Goal: Transaction & Acquisition: Purchase product/service

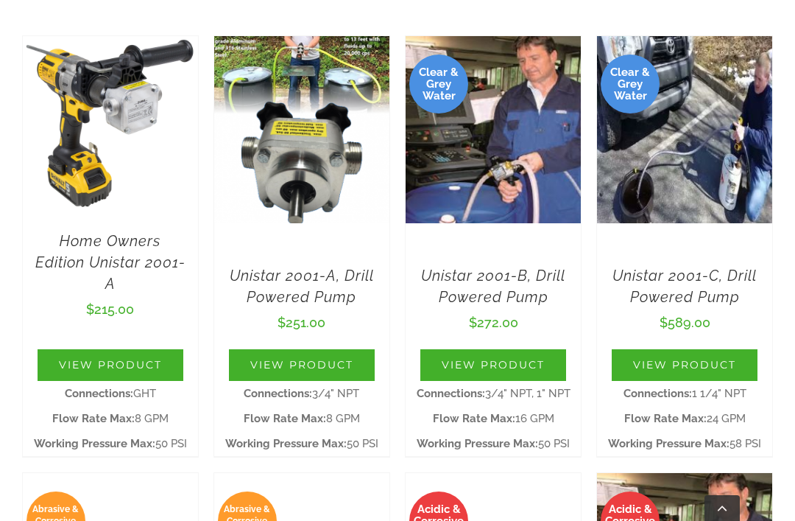
scroll to position [472, 0]
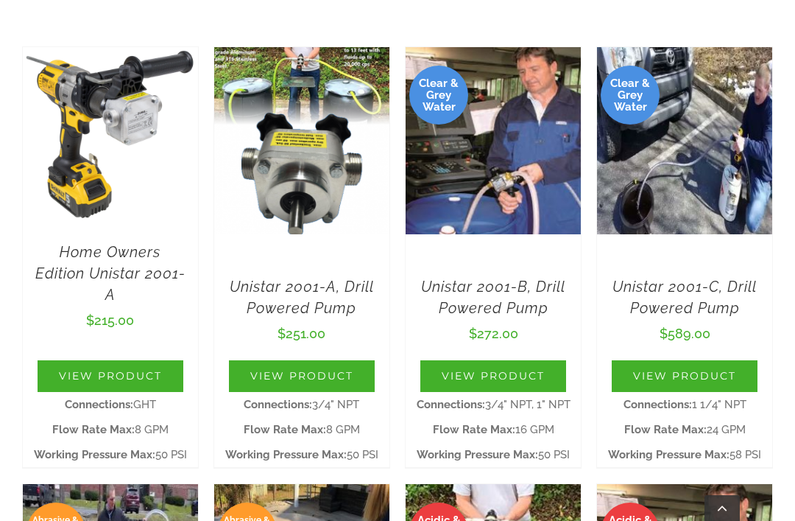
click at [309, 360] on link "View Product" at bounding box center [302, 376] width 146 height 32
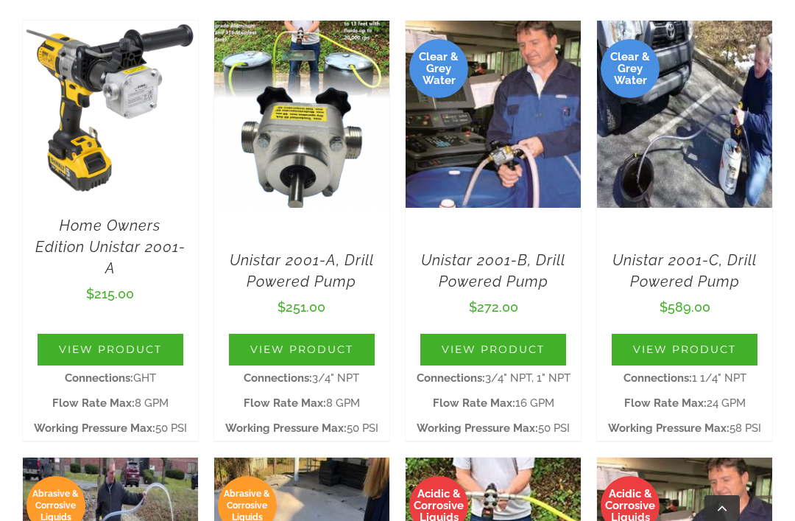
scroll to position [498, 0]
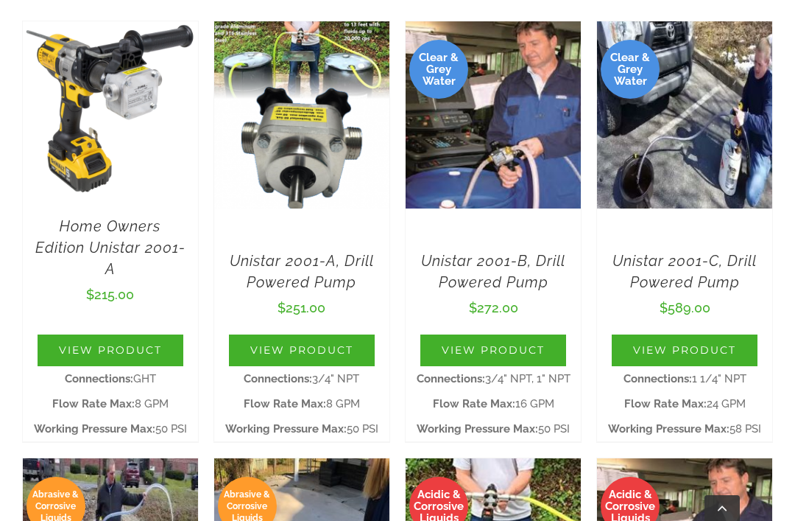
click at [115, 334] on link "View Product" at bounding box center [111, 350] width 146 height 32
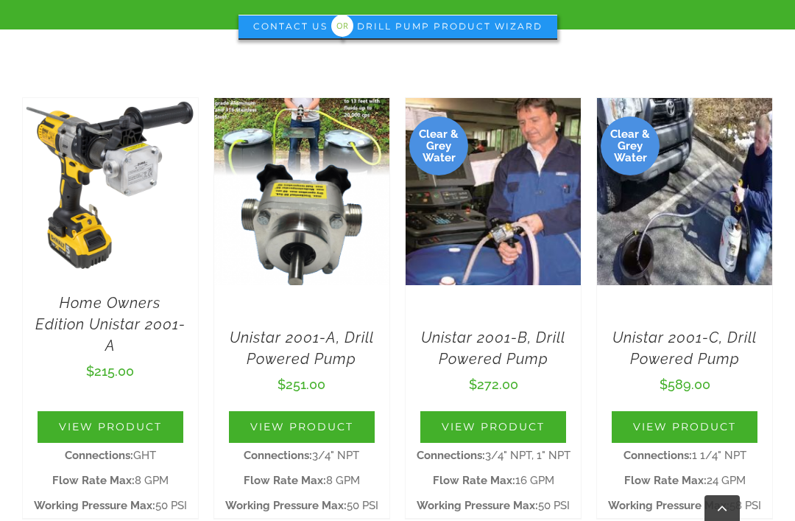
scroll to position [423, 0]
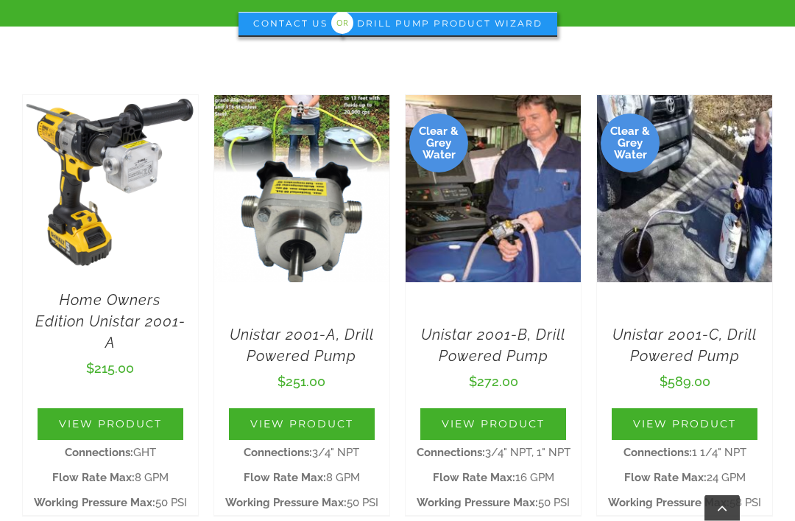
click at [317, 409] on link "View Product" at bounding box center [302, 425] width 146 height 32
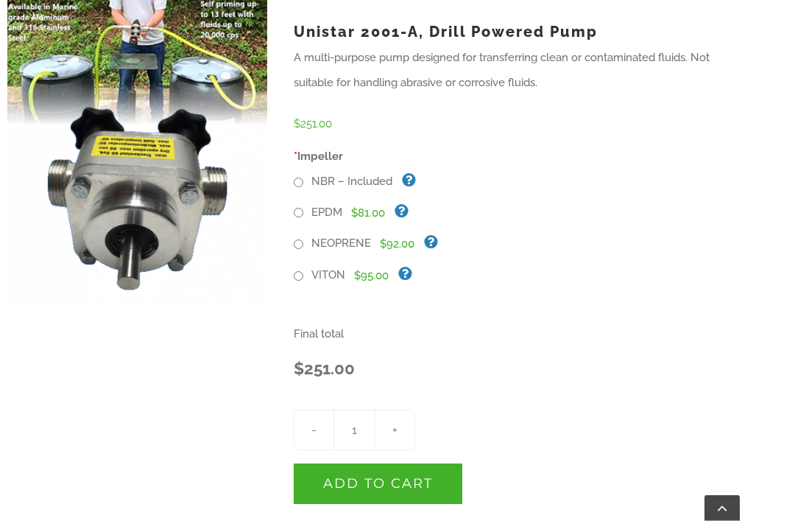
scroll to position [430, 0]
click at [376, 269] on span "$95.00" at bounding box center [371, 275] width 35 height 13
click at [301, 271] on input "VITON" at bounding box center [299, 276] width 10 height 10
radio input "true"
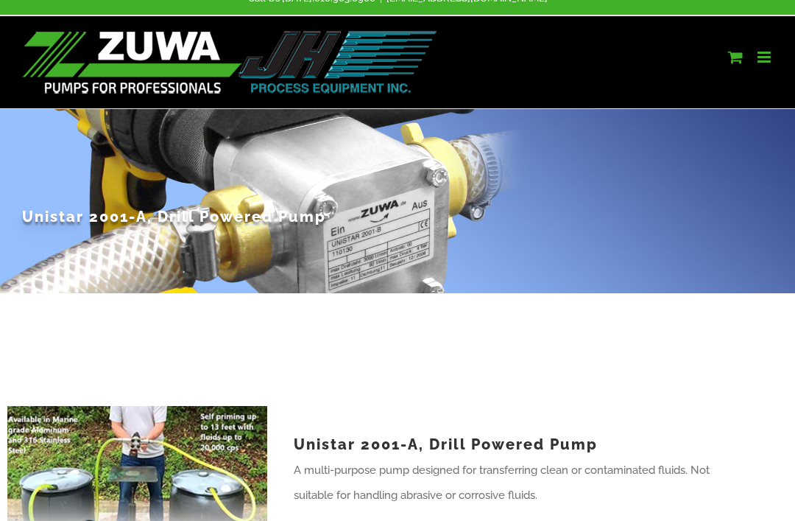
scroll to position [0, 0]
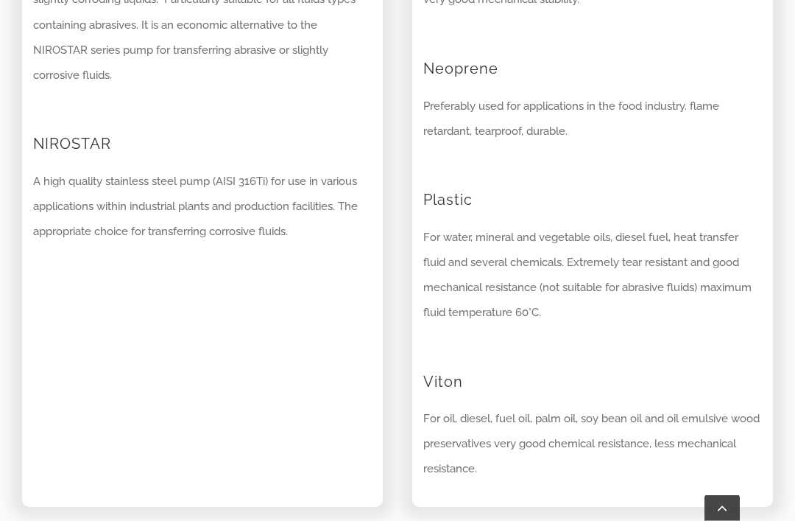
scroll to position [2039, 0]
click at [437, 351] on h2 "Viton" at bounding box center [592, 371] width 339 height 41
click at [493, 406] on p "For oil, diesel, fuel oil, palm oil, soy bean oil and oil emulsive wood preserv…" at bounding box center [592, 443] width 339 height 75
click at [488, 406] on p "For oil, diesel, fuel oil, palm oil, soy bean oil and oil emulsive wood preserv…" at bounding box center [592, 443] width 339 height 75
click at [447, 351] on h2 "Viton" at bounding box center [592, 371] width 339 height 41
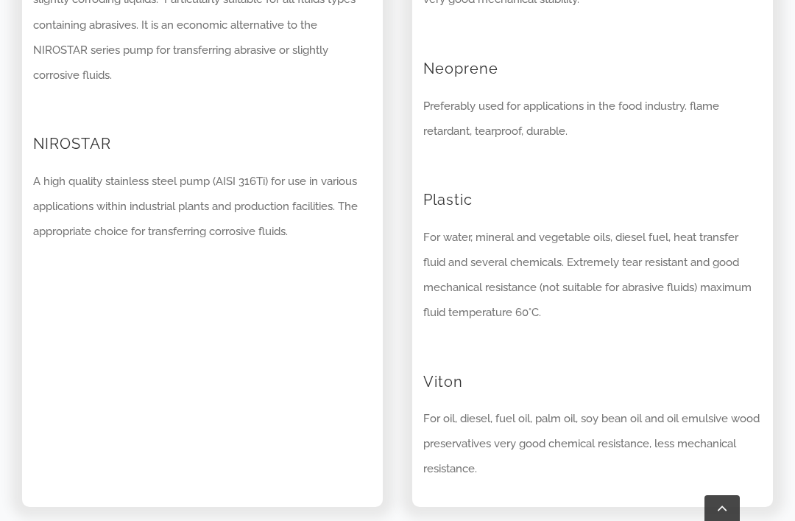
click at [418, 331] on div "Impeller NBR For water, antifreeze, heat transfer fluid, vegetable oil and grea…" at bounding box center [592, 28] width 361 height 955
click at [496, 351] on h2 "Viton" at bounding box center [592, 371] width 339 height 41
click at [506, 351] on h2 "Viton" at bounding box center [592, 371] width 339 height 41
click at [477, 351] on h2 "Viton" at bounding box center [592, 371] width 339 height 41
click at [434, 351] on h2 "Viton" at bounding box center [592, 371] width 339 height 41
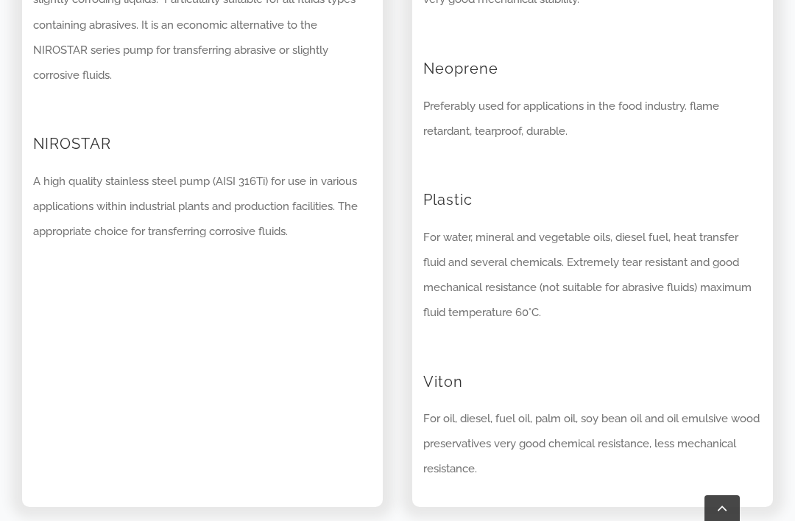
click at [395, 320] on div "Casing UNISTAR A multi-purpose pump with aluminium body (AlMgSi1) designed for …" at bounding box center [202, 28] width 390 height 955
click at [474, 351] on h2 "Viton" at bounding box center [592, 371] width 339 height 41
click at [526, 406] on p "For oil, diesel, fuel oil, palm oil, soy bean oil and oil emulsive wood preserv…" at bounding box center [592, 443] width 339 height 75
click at [587, 406] on p "For oil, diesel, fuel oil, palm oil, soy bean oil and oil emulsive wood preserv…" at bounding box center [592, 443] width 339 height 75
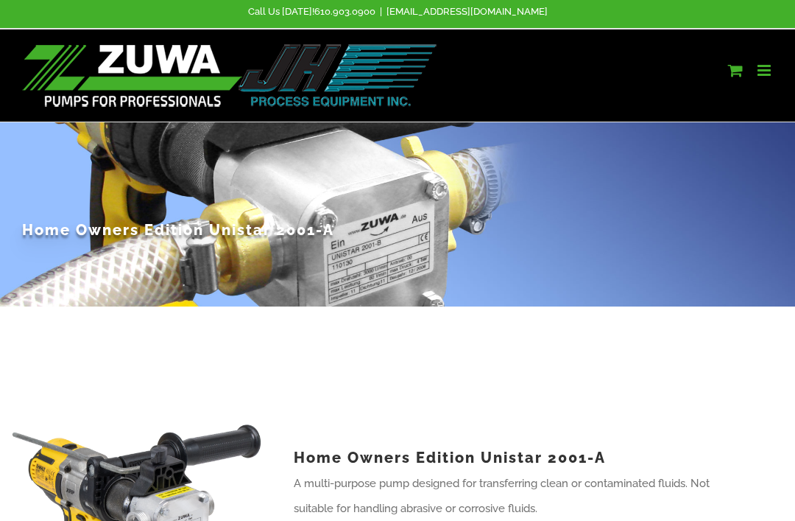
scroll to position [0, 0]
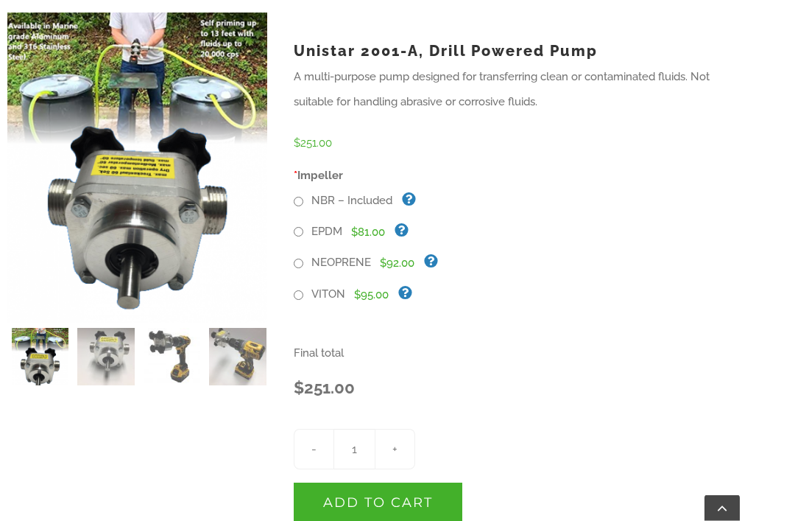
scroll to position [411, 0]
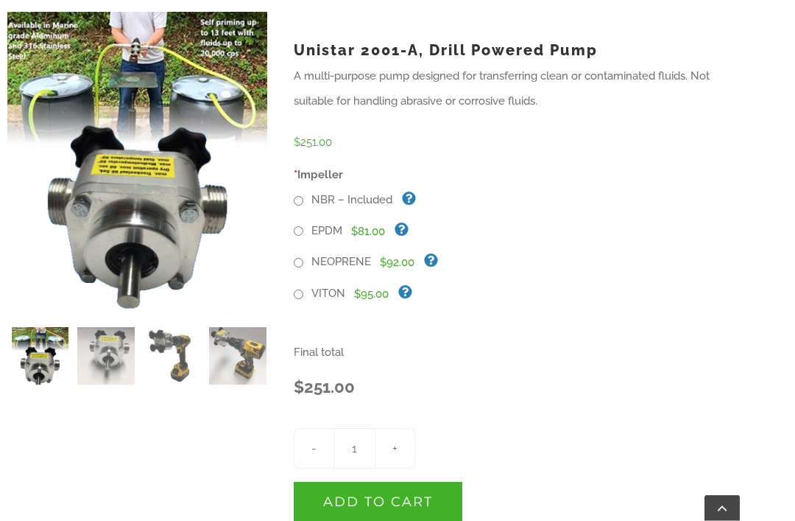
click at [297, 290] on input "VITON" at bounding box center [299, 295] width 10 height 10
radio input "true"
click at [409, 482] on button "Add to cart" at bounding box center [378, 502] width 169 height 41
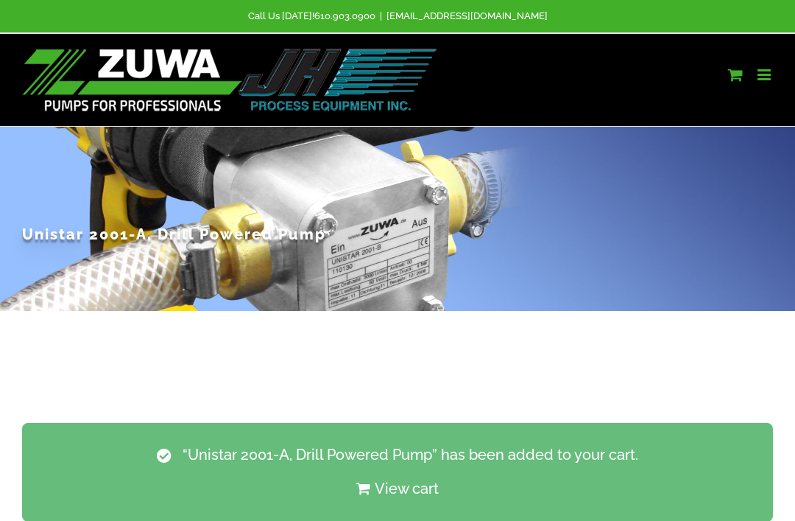
click at [731, 71] on link "Toggle mobile cart" at bounding box center [735, 74] width 15 height 15
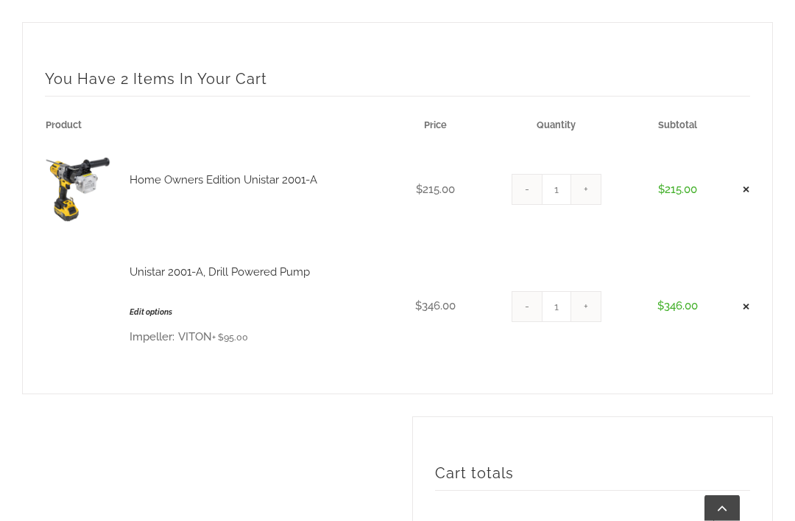
scroll to position [348, 0]
click at [744, 170] on link "×" at bounding box center [746, 189] width 8 height 40
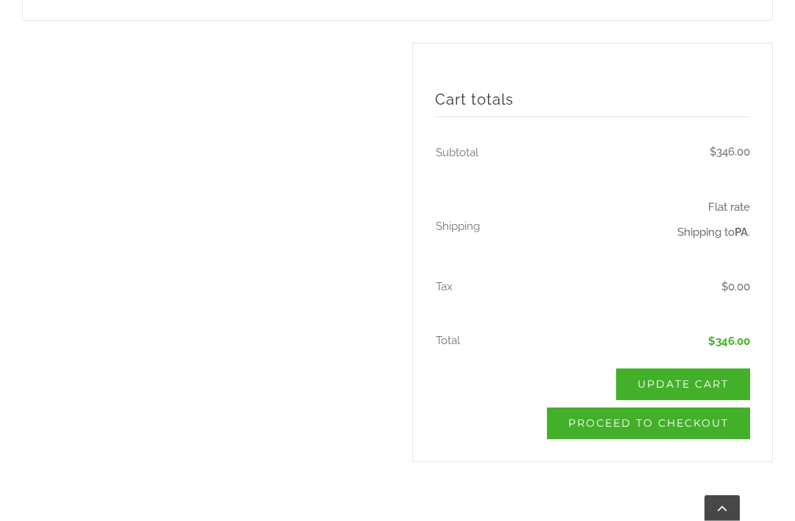
scroll to position [695, 0]
click at [661, 408] on link "Proceed to checkout" at bounding box center [648, 424] width 203 height 32
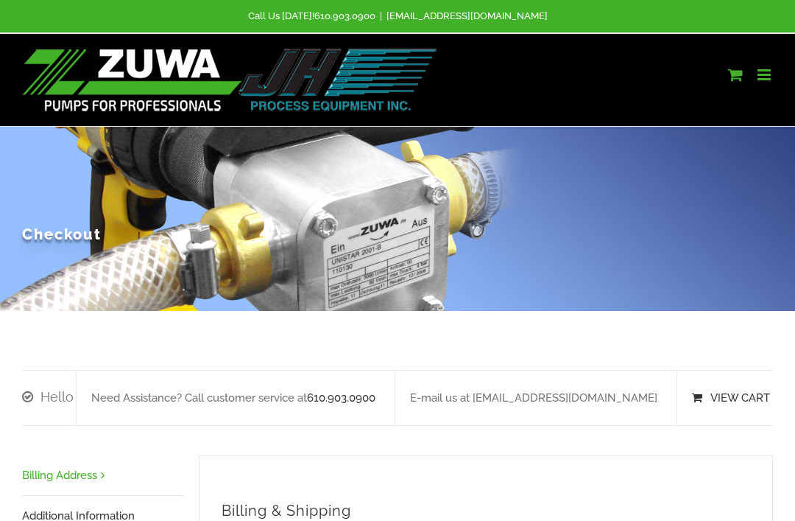
select select "PA"
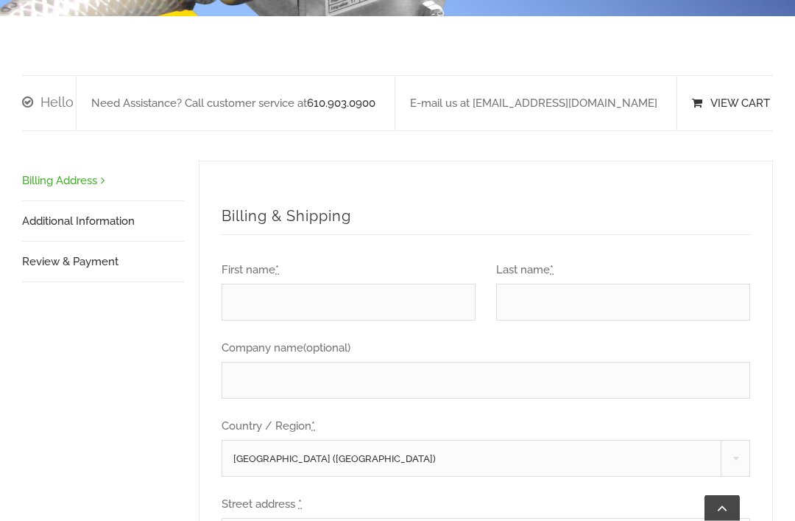
click at [345, 284] on input "First name *" at bounding box center [349, 302] width 254 height 37
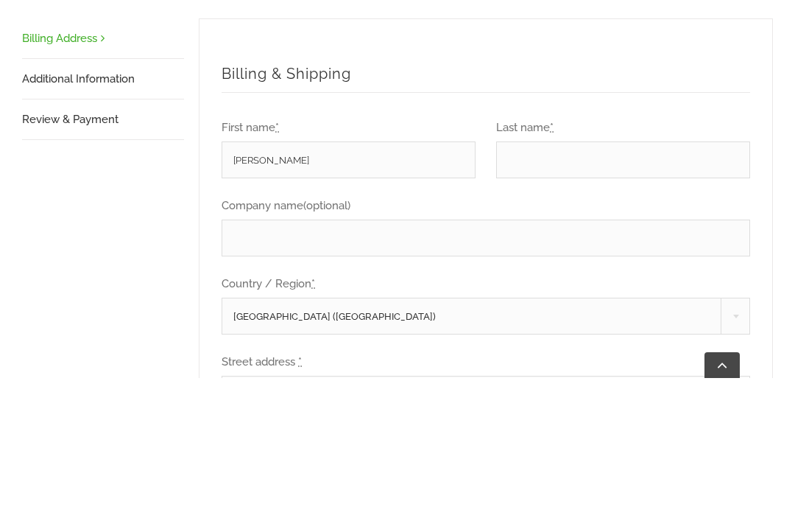
type input "[PERSON_NAME]"
click at [558, 284] on input "Last name *" at bounding box center [623, 302] width 254 height 37
type input "Albers"
click at [375, 362] on input "Company name (optional)" at bounding box center [486, 380] width 529 height 37
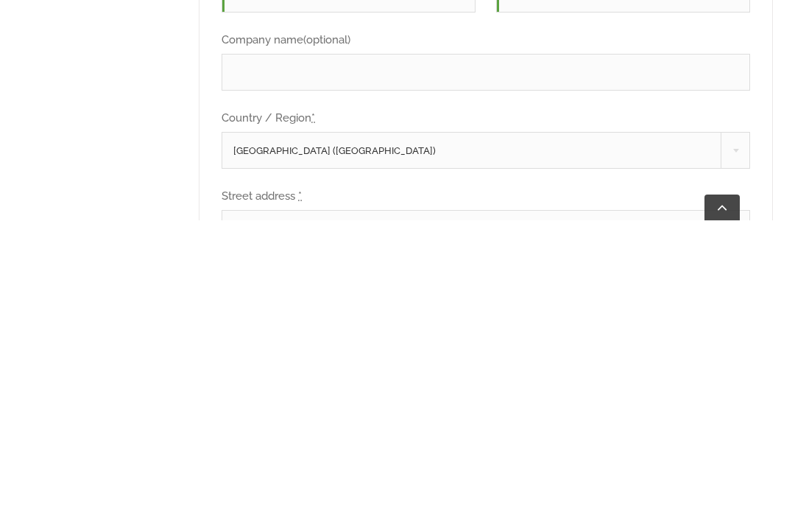
scroll to position [306, 0]
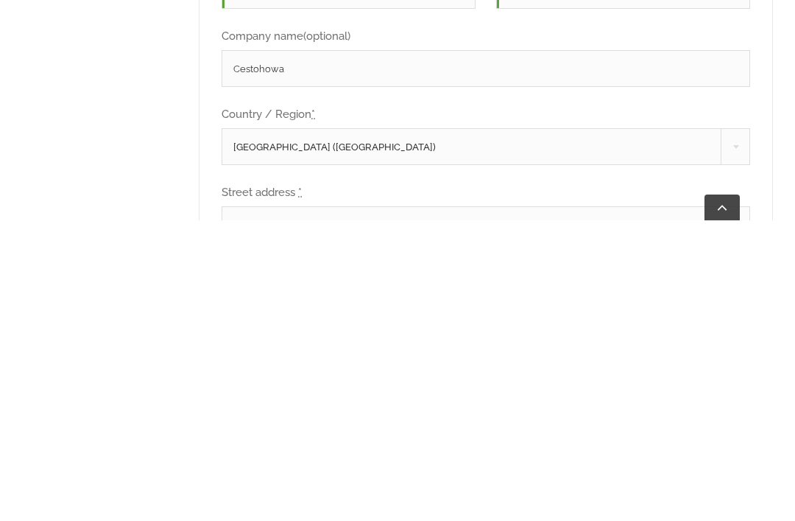
type input "Cestohowa"
click at [384, 429] on span "United States (US)" at bounding box center [485, 447] width 527 height 37
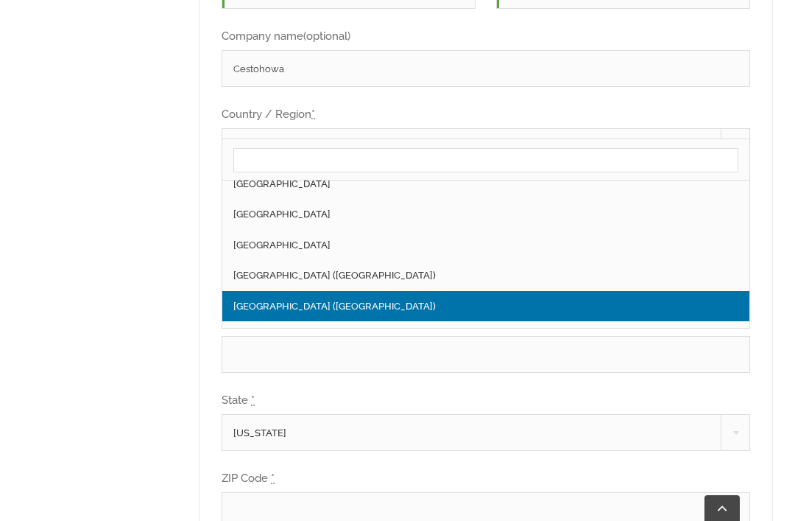
scroll to position [7053, 0]
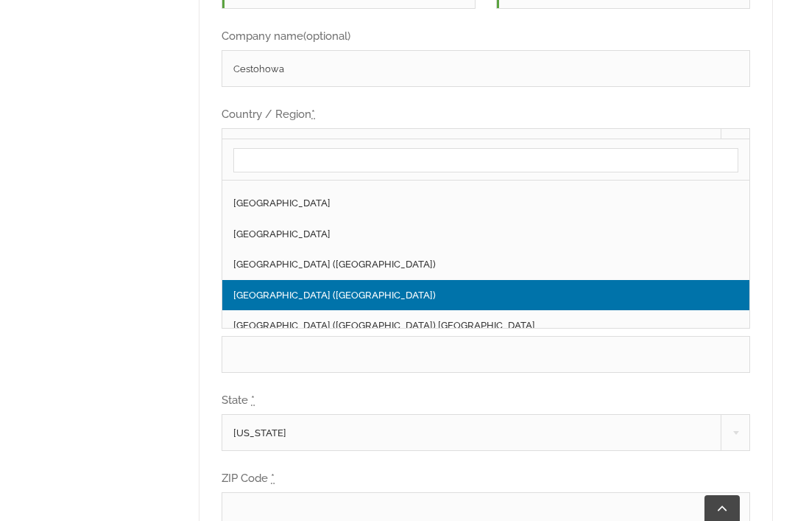
click at [151, 337] on div "Hello Need Assistance? Call customer service at 610.903.0900 E-mail us at pumps…" at bounding box center [397, 259] width 751 height 991
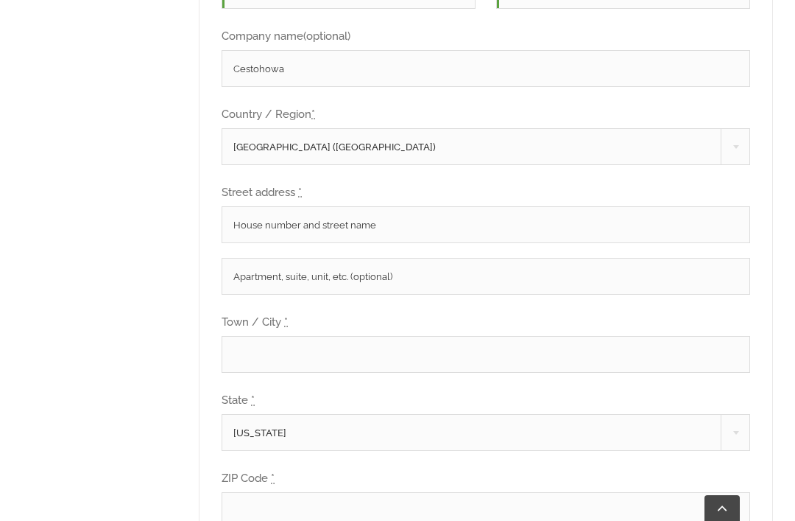
click at [436, 206] on input "Street address *" at bounding box center [486, 224] width 529 height 37
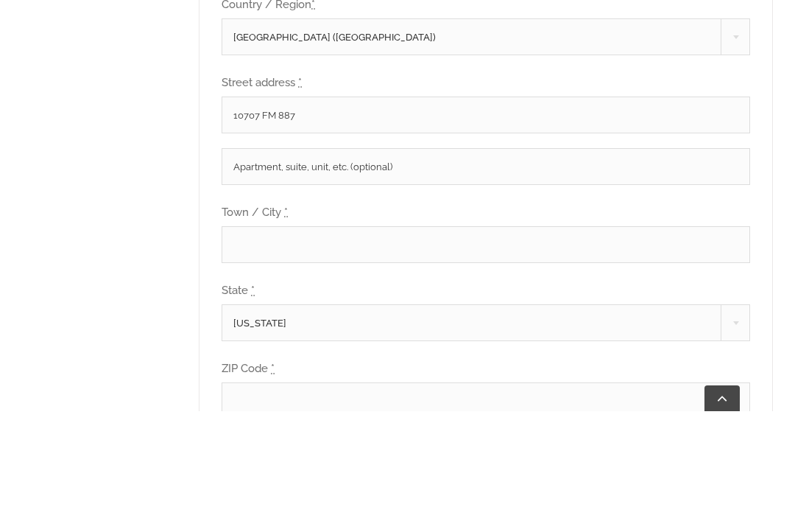
type input "10707 FM 887"
click at [352, 336] on input "Town / City *" at bounding box center [486, 354] width 529 height 37
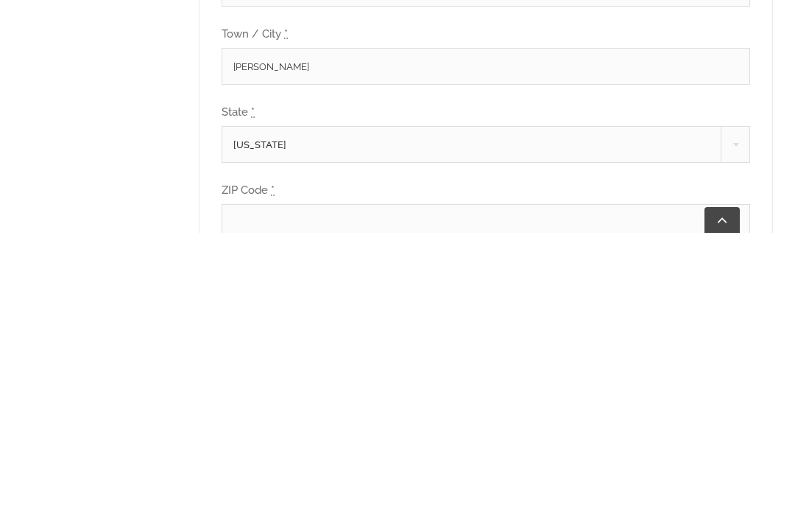
type input "Gillett"
click at [395, 137] on body "Skip to content Call Us Today! 610.903.0900 | pumps@jhprocess.com HOME ABOUT Qu…" at bounding box center [397, 363] width 795 height 1939
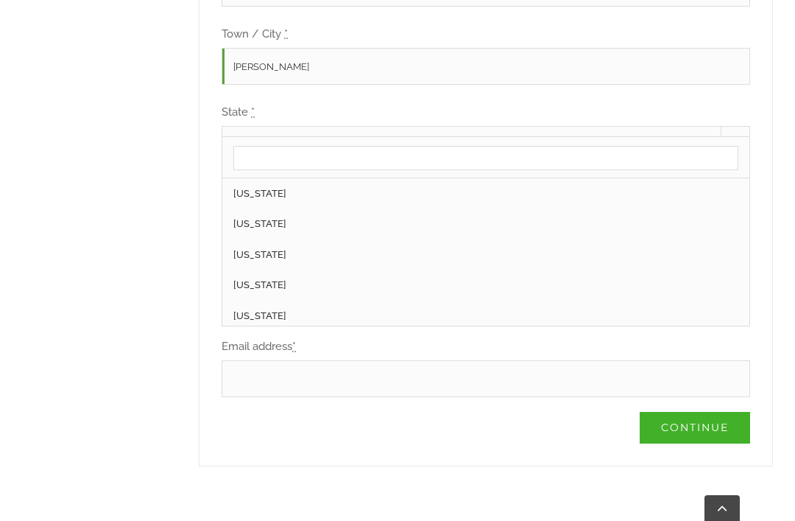
scroll to position [1087, 0]
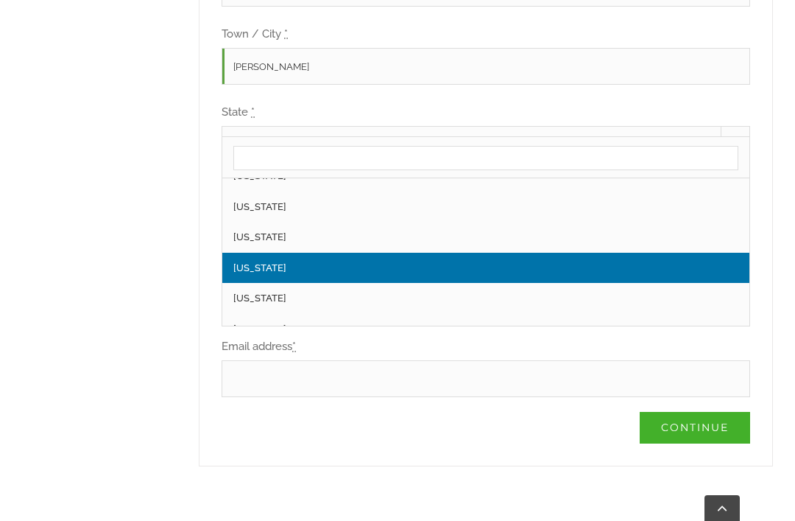
click at [342, 127] on span "Pennsylvania" at bounding box center [485, 145] width 527 height 37
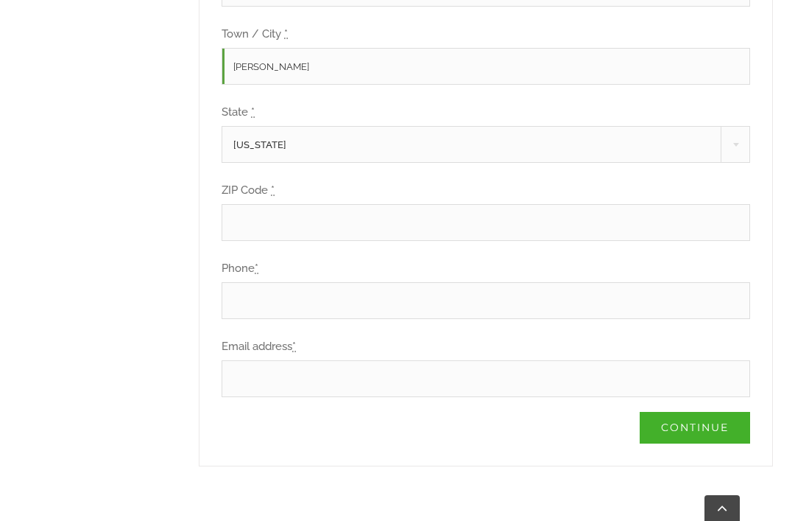
click at [344, 128] on span "Pennsylvania" at bounding box center [485, 145] width 527 height 37
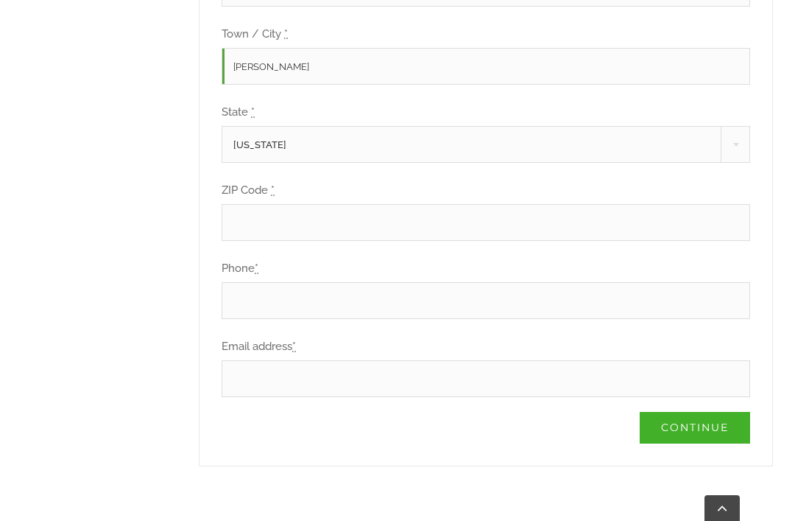
click at [319, 204] on input "ZIP Code *" at bounding box center [486, 222] width 529 height 37
type input "78116"
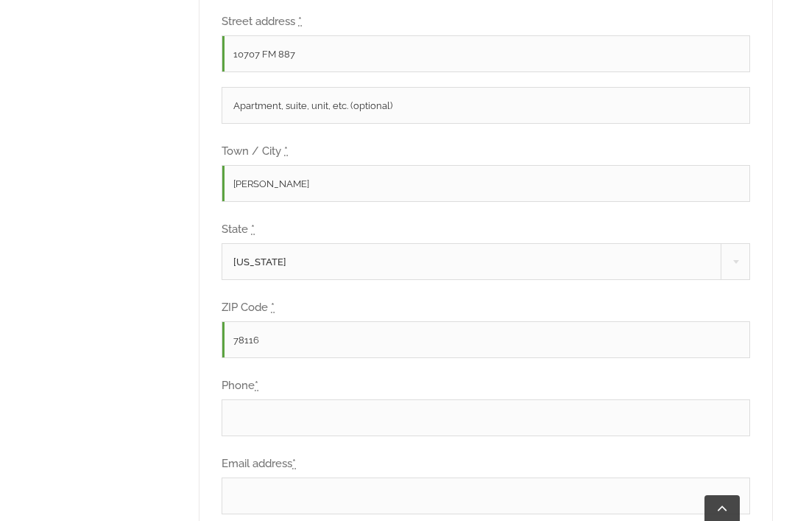
scroll to position [776, 0]
click at [389, 245] on span "Pennsylvania" at bounding box center [485, 263] width 527 height 37
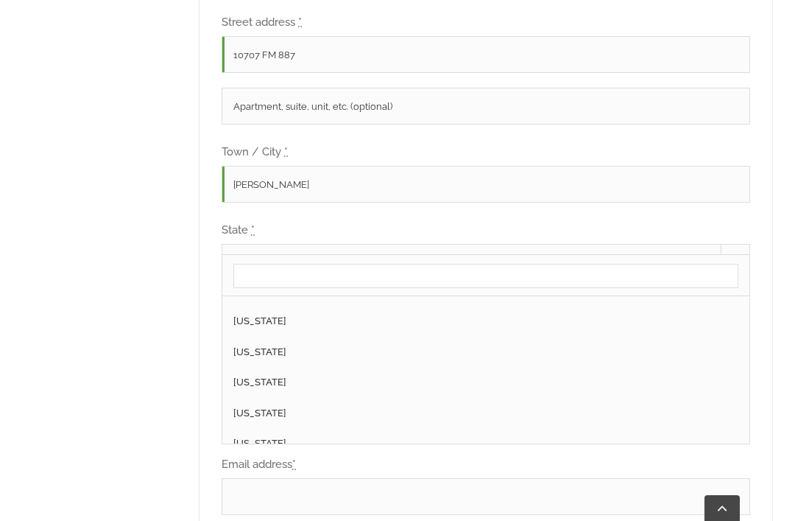
scroll to position [1247, 0]
select select "TX"
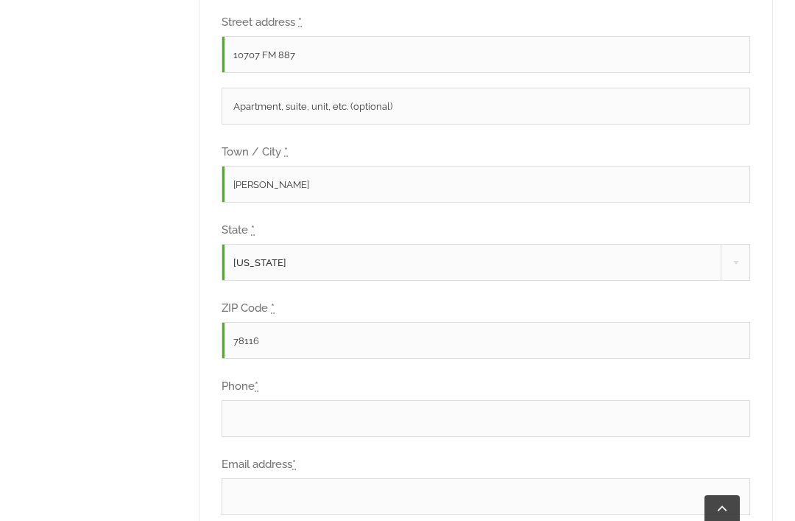
click at [391, 400] on input "Phone *" at bounding box center [486, 418] width 529 height 37
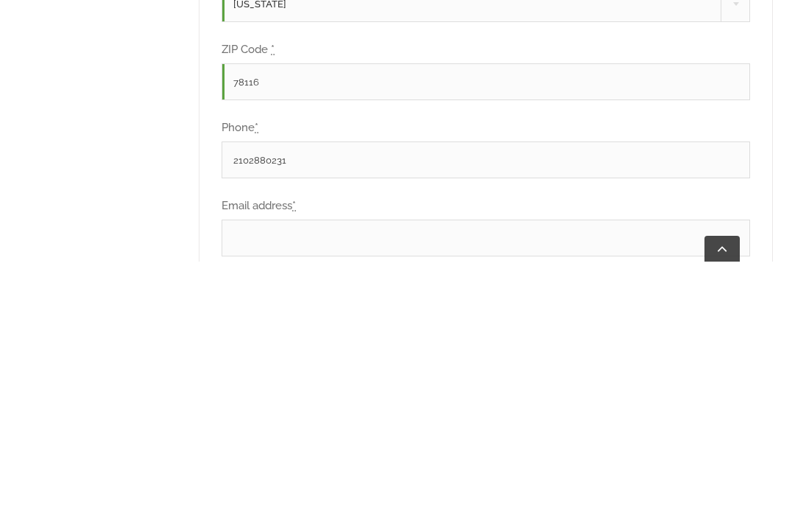
type input "2102880231"
click at [371, 479] on input "Email address *" at bounding box center [486, 497] width 529 height 37
type input "kralbers@netzero.com"
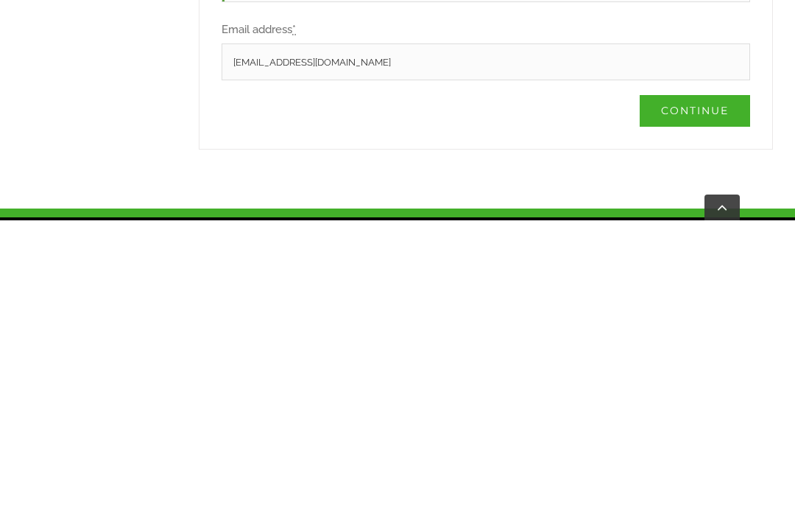
scroll to position [913, 0]
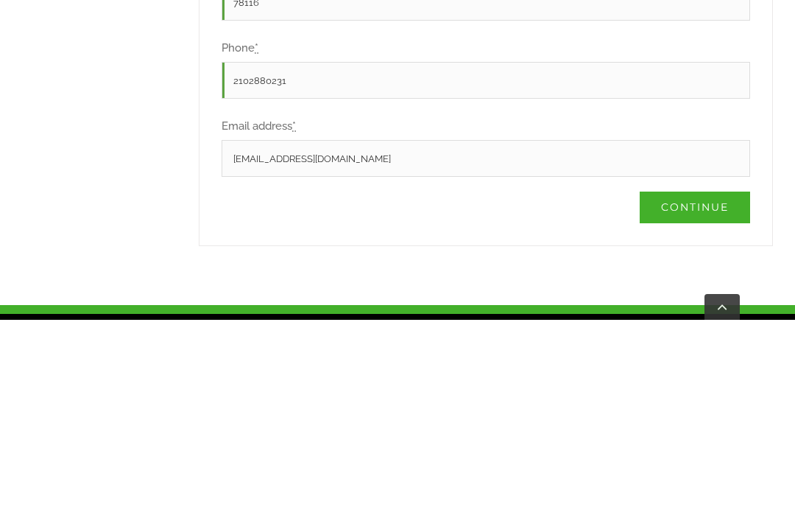
click at [701, 393] on link "Continue" at bounding box center [695, 409] width 110 height 32
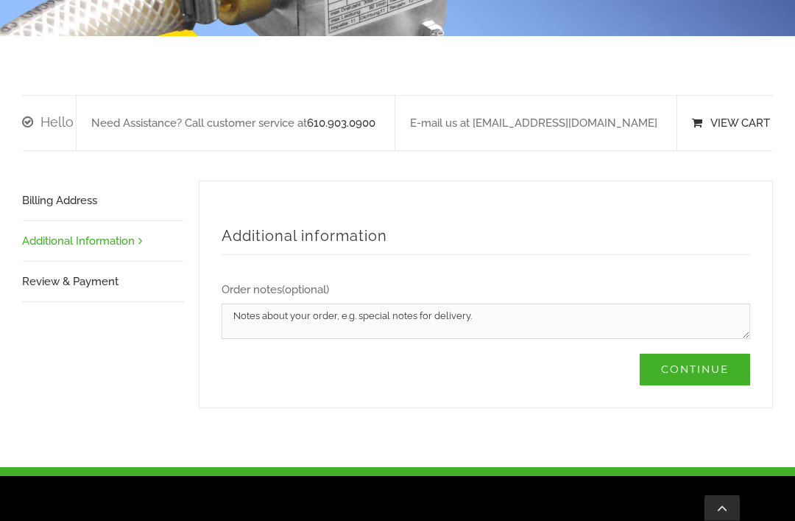
scroll to position [252, 0]
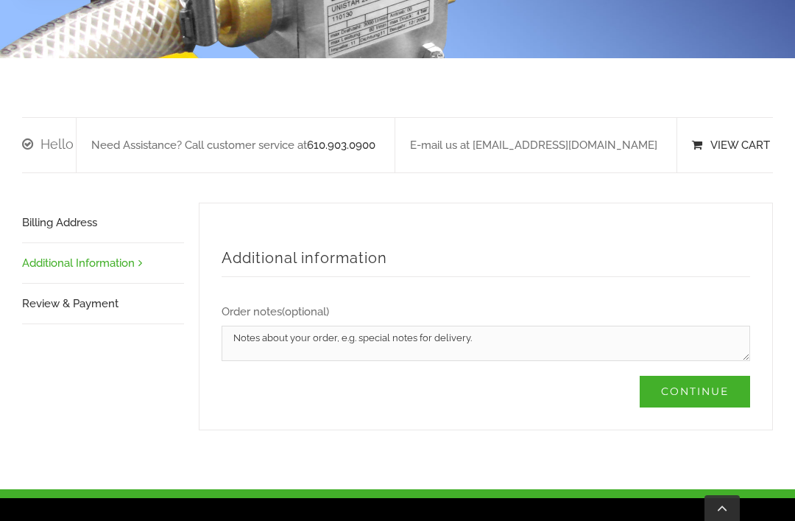
click at [700, 376] on link "Continue" at bounding box center [695, 392] width 110 height 32
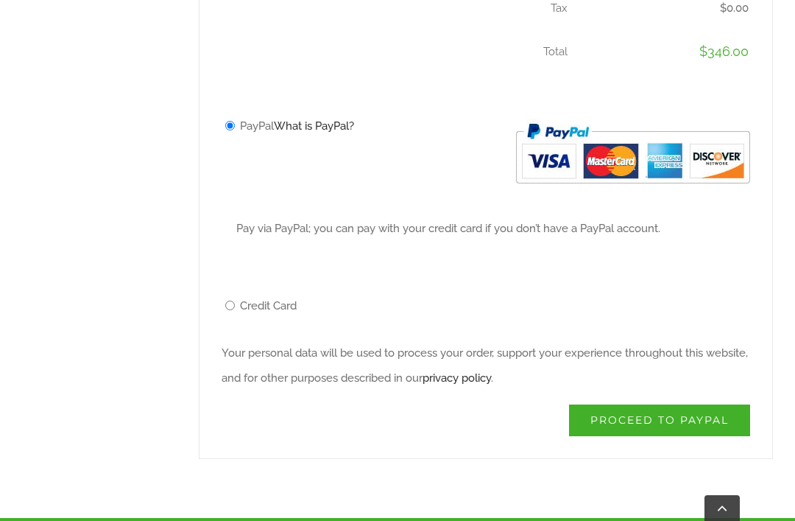
scroll to position [717, 0]
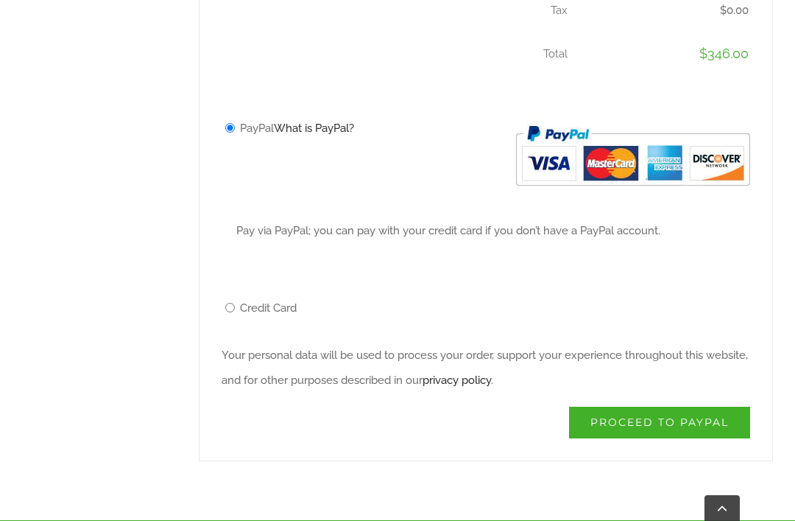
click at [230, 303] on input "Credit Card" at bounding box center [230, 308] width 10 height 10
radio input "true"
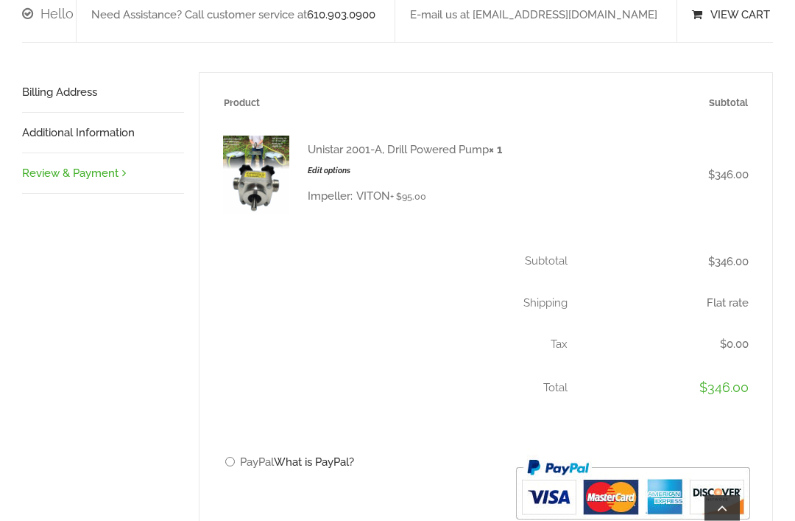
scroll to position [382, 0]
click at [328, 163] on link "Edit options" at bounding box center [405, 172] width 194 height 18
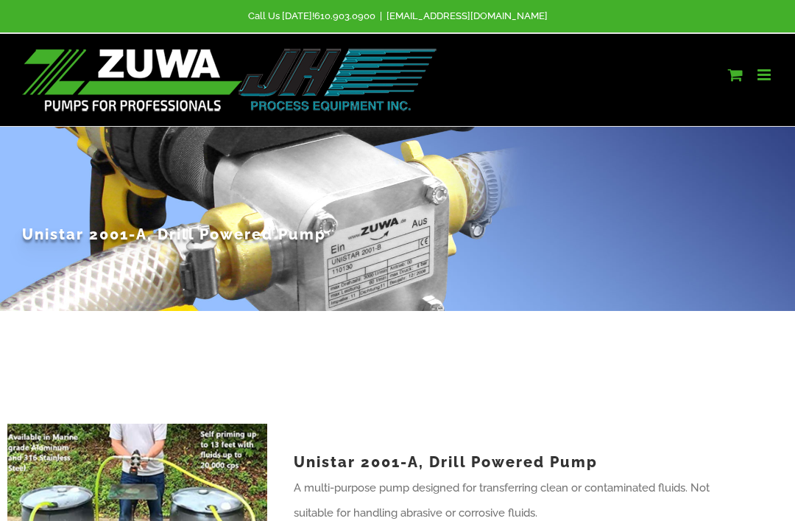
click at [738, 69] on link "Toggle mobile cart" at bounding box center [735, 74] width 15 height 15
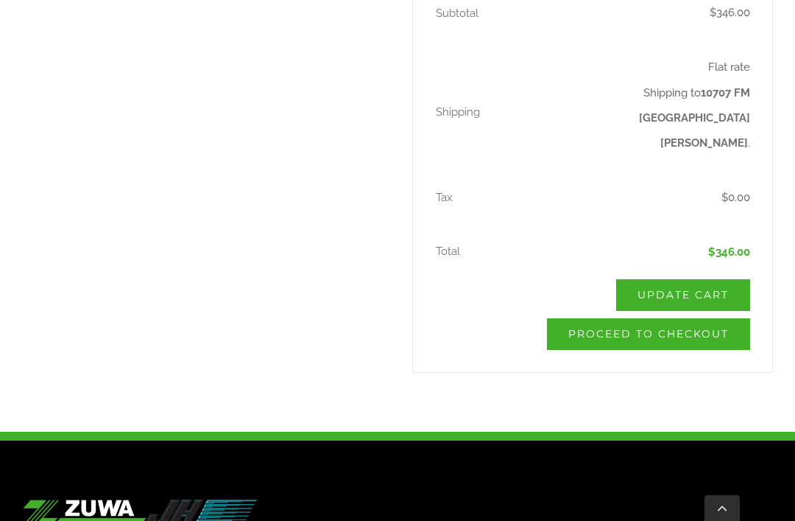
scroll to position [755, 0]
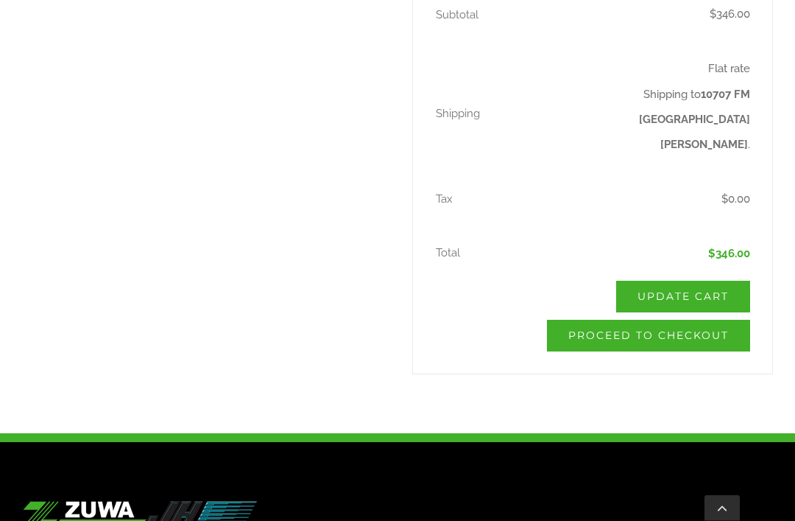
click at [660, 320] on link "Proceed to checkout" at bounding box center [648, 336] width 203 height 32
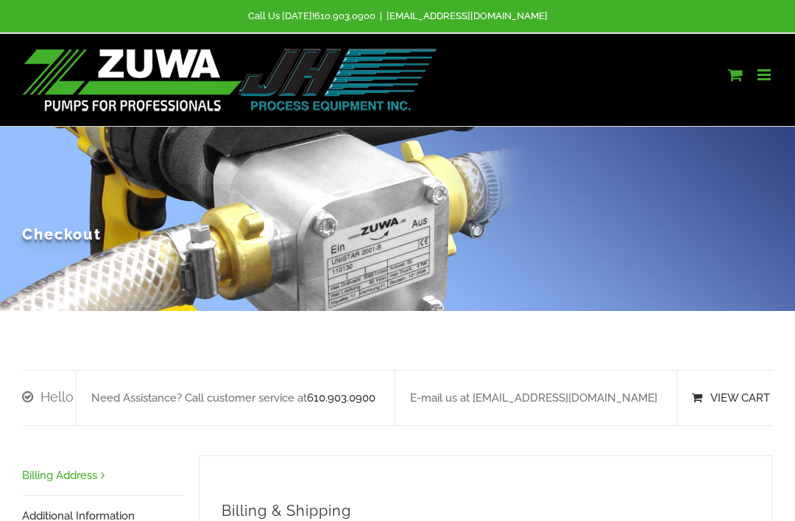
select select "[GEOGRAPHIC_DATA]"
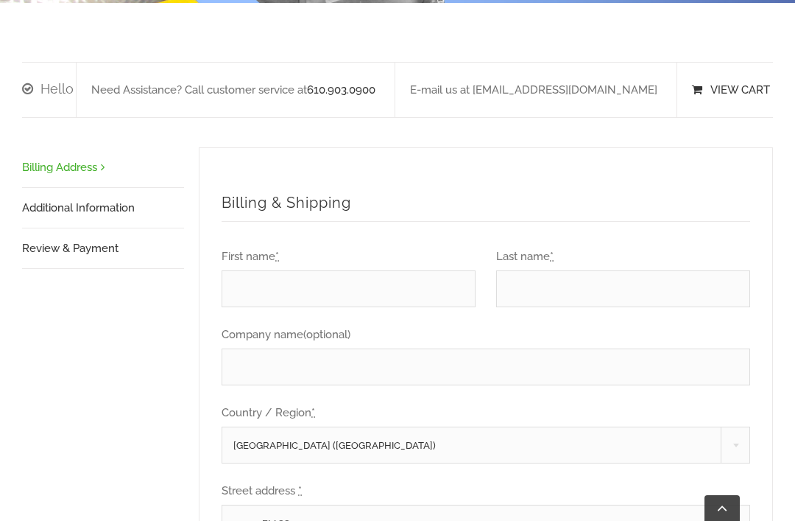
scroll to position [344, 0]
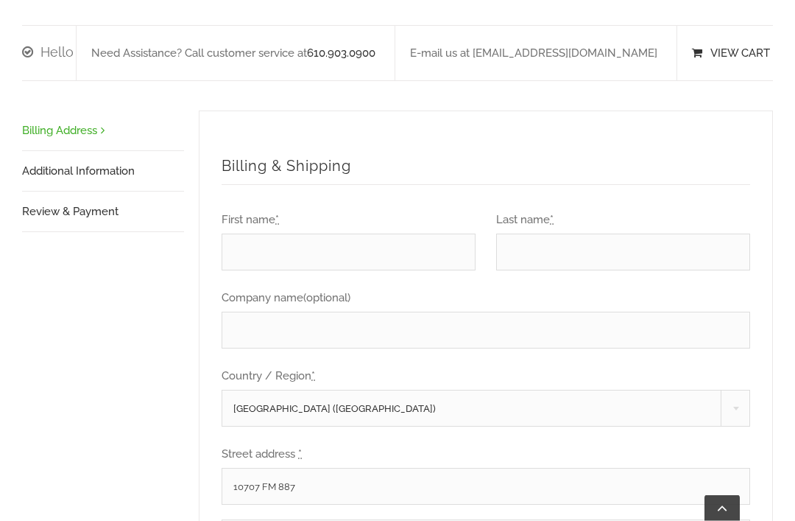
click at [312, 234] on input "First name *" at bounding box center [349, 252] width 254 height 37
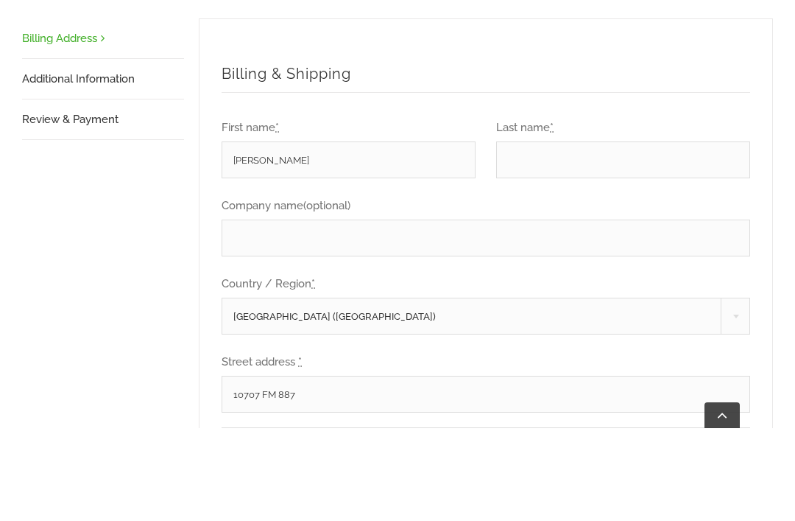
type input "[PERSON_NAME]"
click at [549, 234] on input "Last name *" at bounding box center [623, 252] width 254 height 37
type input "[PERSON_NAME]"
click at [320, 312] on input "Company name (optional)" at bounding box center [486, 330] width 529 height 37
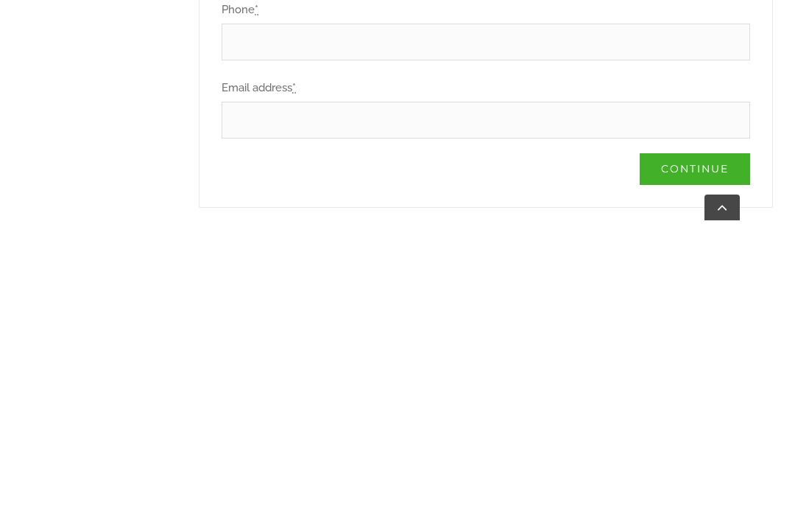
scroll to position [861, 0]
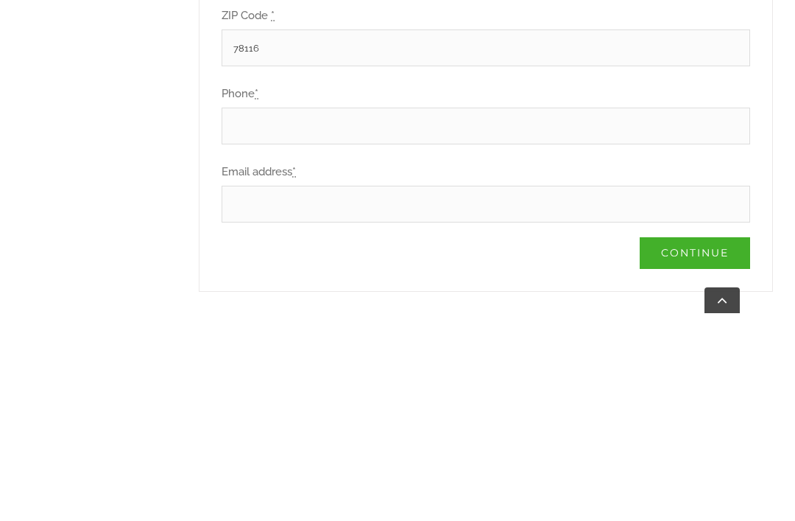
type input "[GEOGRAPHIC_DATA]"
click at [337, 315] on input "Phone *" at bounding box center [486, 333] width 529 height 37
type input "w"
type input "2102880231"
click at [323, 393] on input "Email address *" at bounding box center [486, 411] width 529 height 37
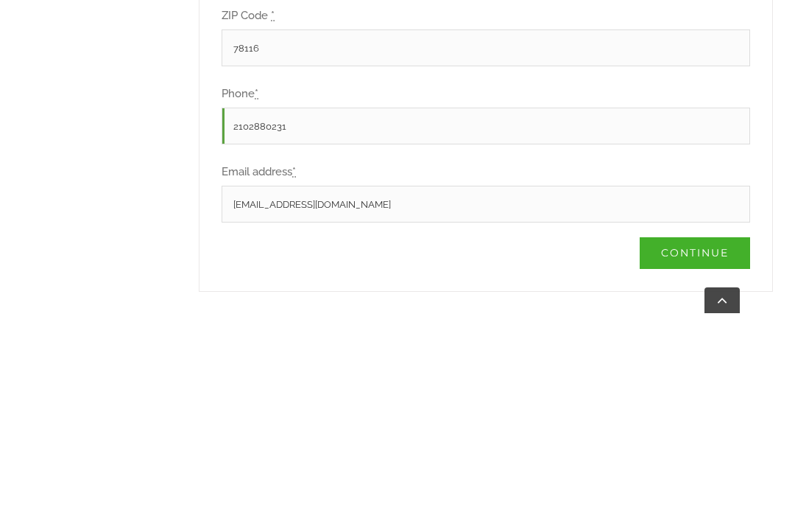
type input "[EMAIL_ADDRESS][DOMAIN_NAME]"
click at [402, 367] on p "Email address * [EMAIL_ADDRESS][DOMAIN_NAME]" at bounding box center [486, 398] width 529 height 63
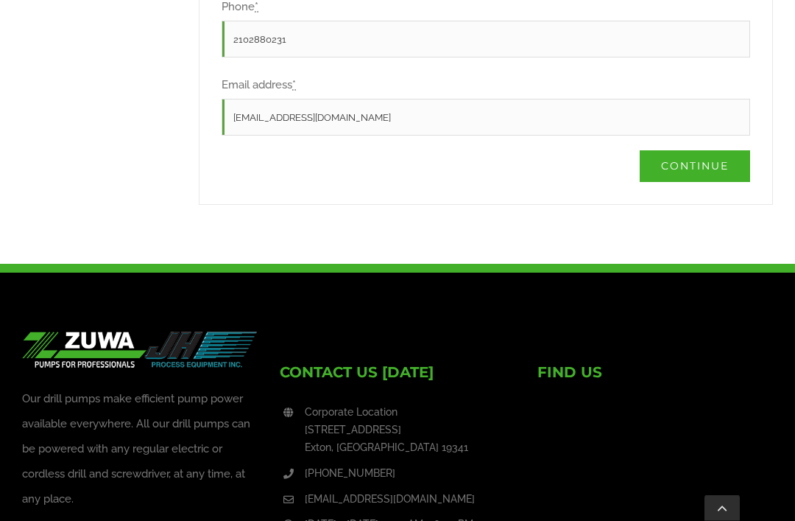
scroll to position [1145, 0]
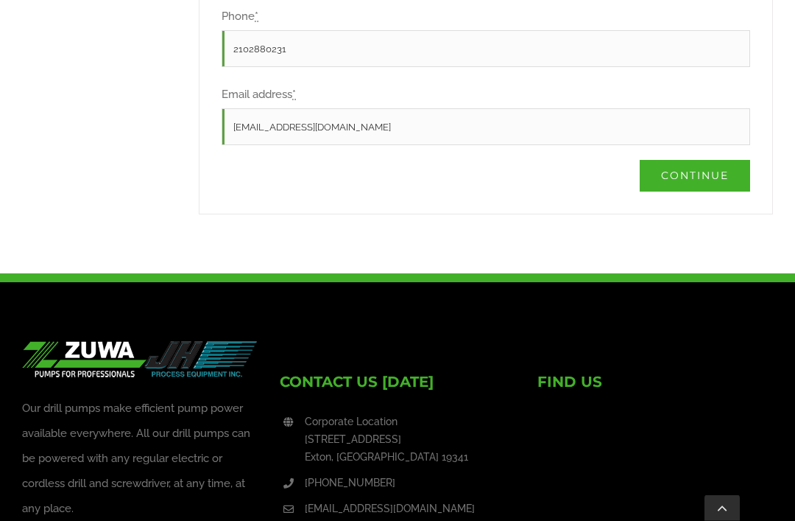
click at [697, 161] on link "Continue" at bounding box center [695, 177] width 110 height 32
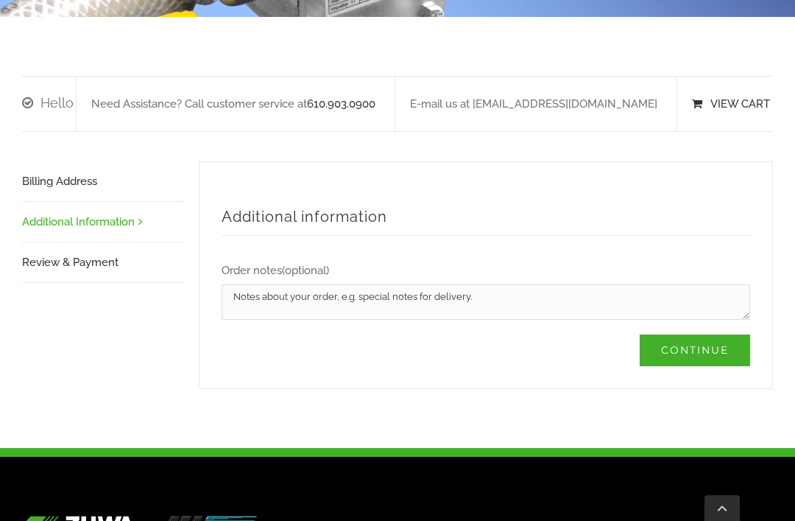
scroll to position [293, 0]
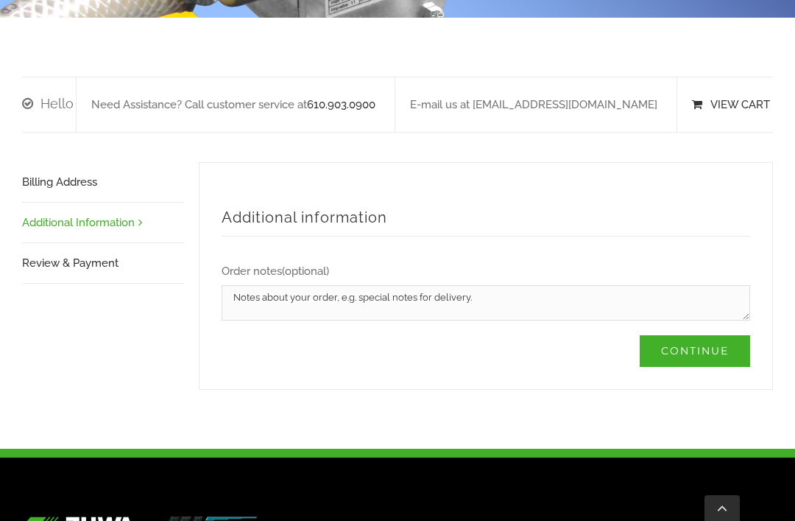
click at [702, 335] on link "Continue" at bounding box center [695, 351] width 110 height 32
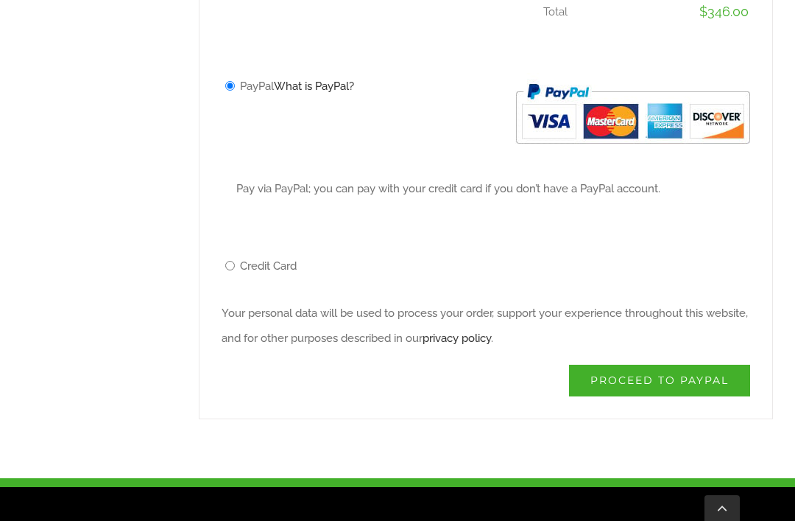
scroll to position [789, 0]
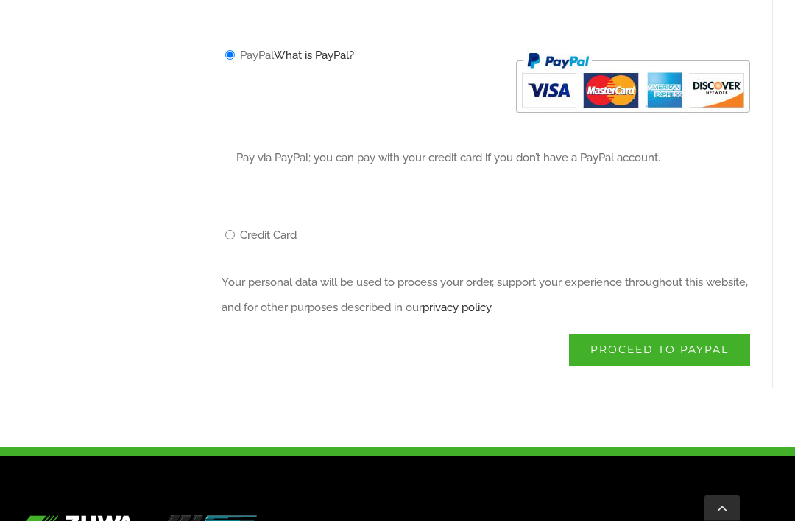
click at [231, 231] on input "Credit Card" at bounding box center [230, 236] width 10 height 10
radio input "true"
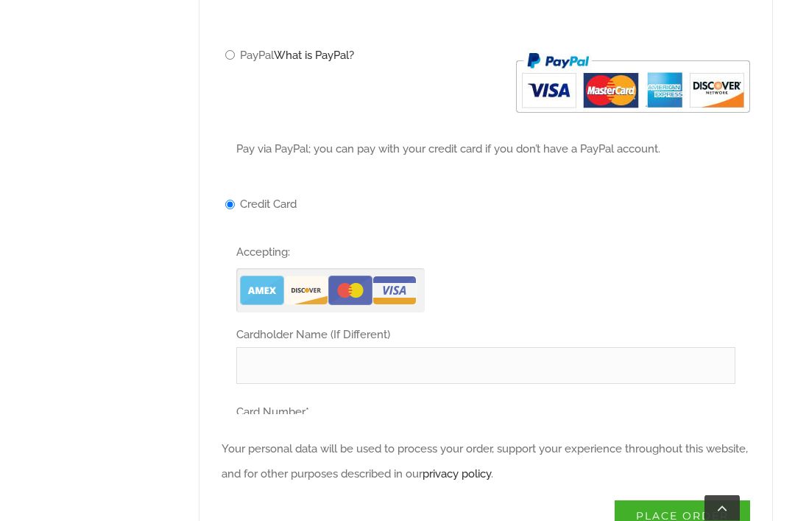
scroll to position [790, 0]
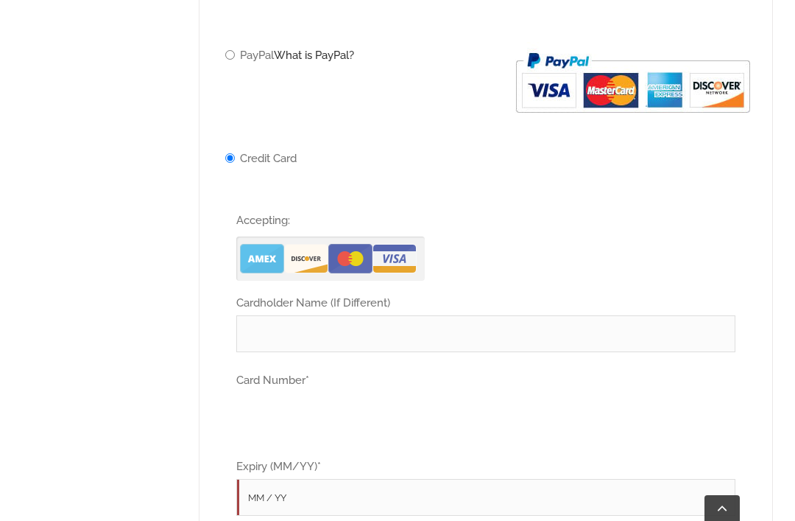
click at [326, 315] on input "Cardholder Name (If Different)" at bounding box center [485, 333] width 499 height 37
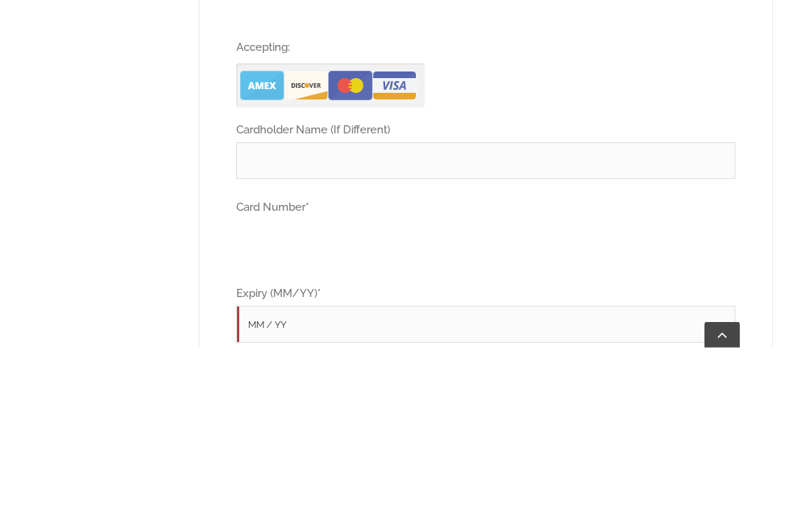
type input "K"
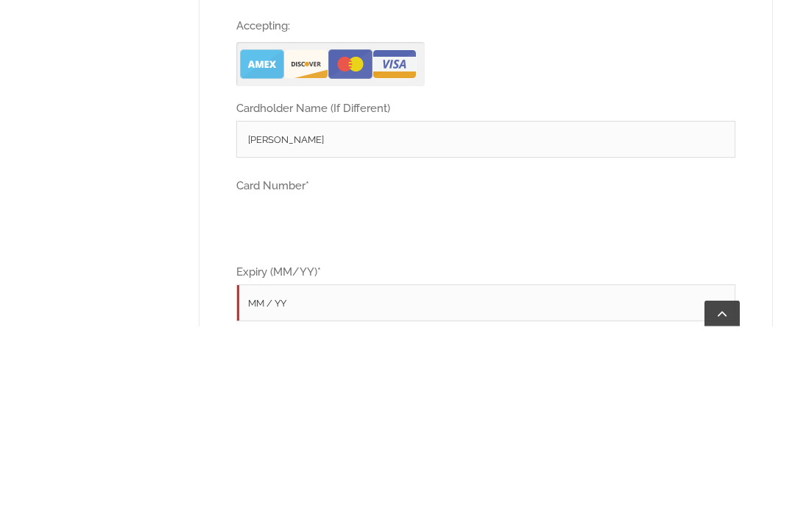
type input "[PERSON_NAME]"
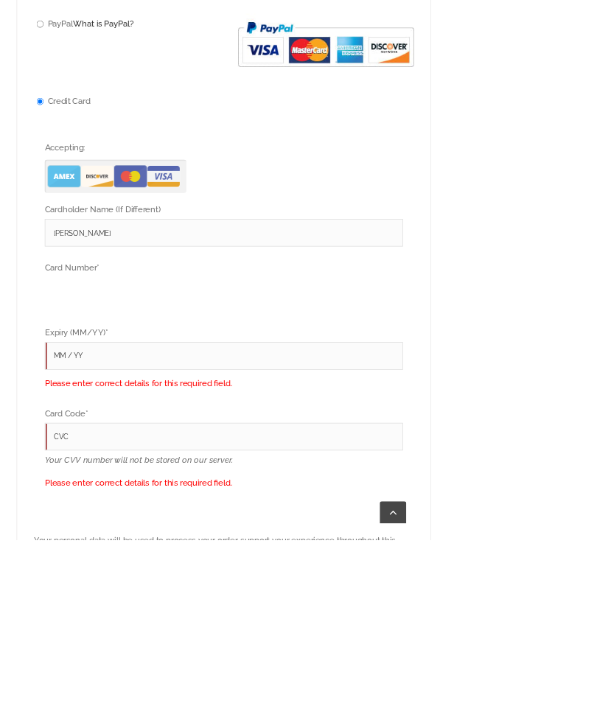
scroll to position [976, 0]
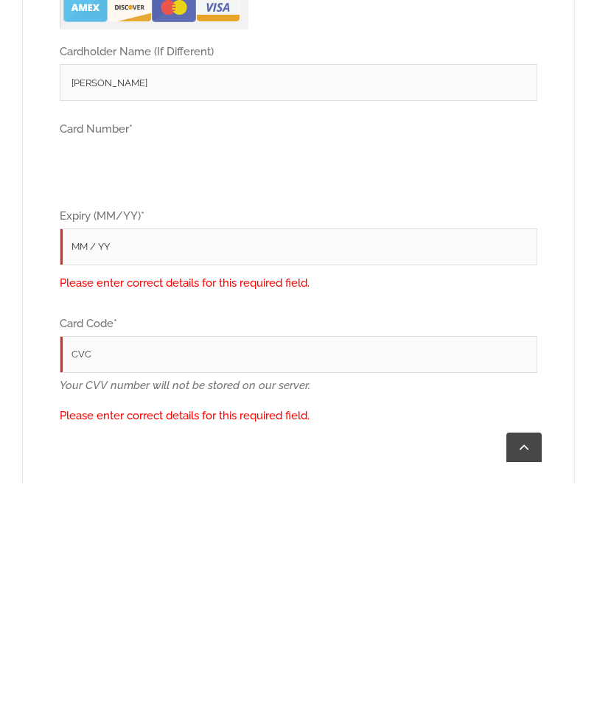
click at [172, 464] on input "Expiry (MM/YY) *" at bounding box center [298, 482] width 477 height 37
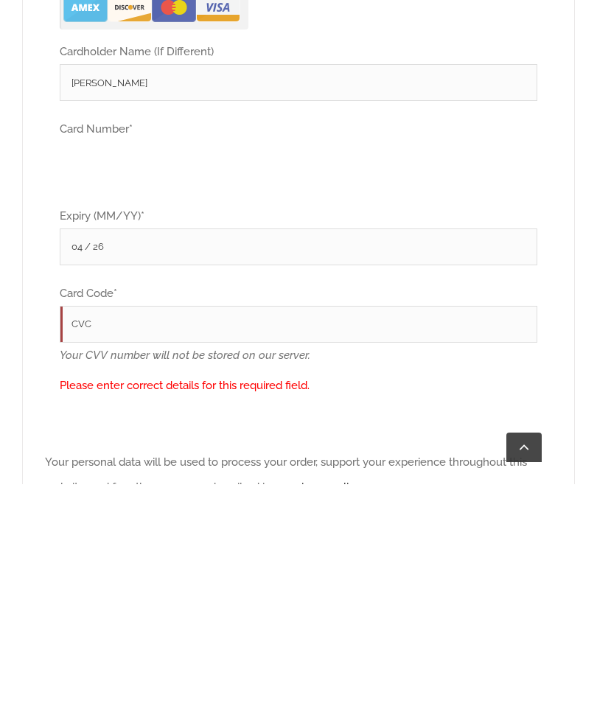
type input "04 / 26"
click at [143, 520] on input "Card Code *" at bounding box center [298, 559] width 477 height 37
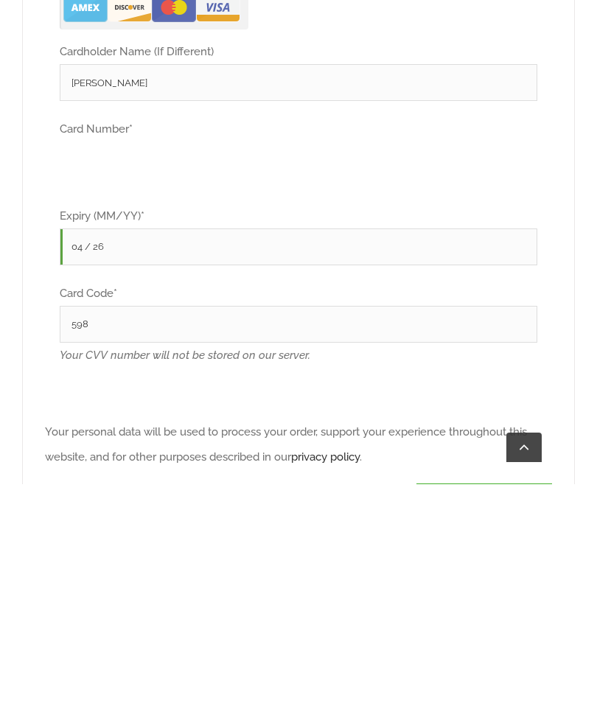
type input "598"
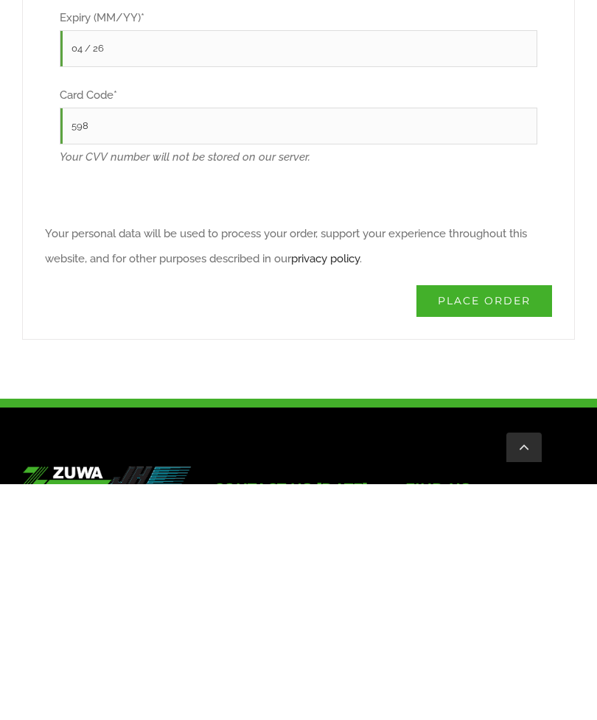
scroll to position [1270, 0]
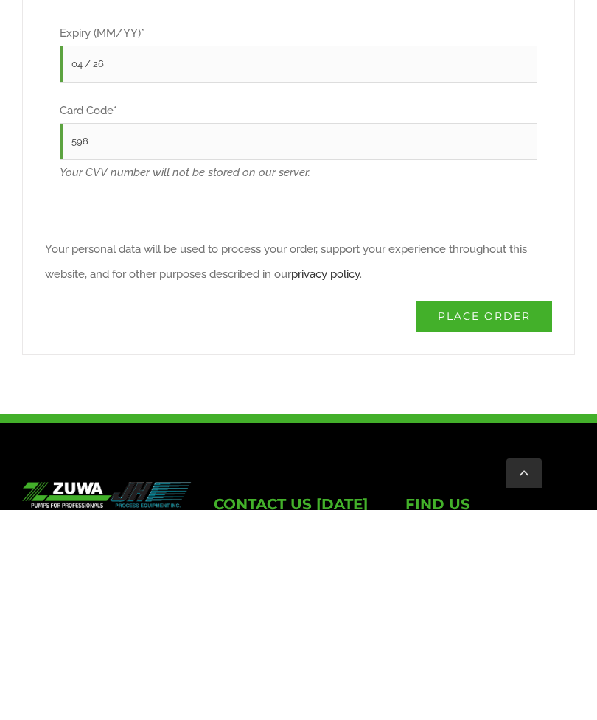
click at [478, 510] on button "Place order" at bounding box center [484, 526] width 136 height 32
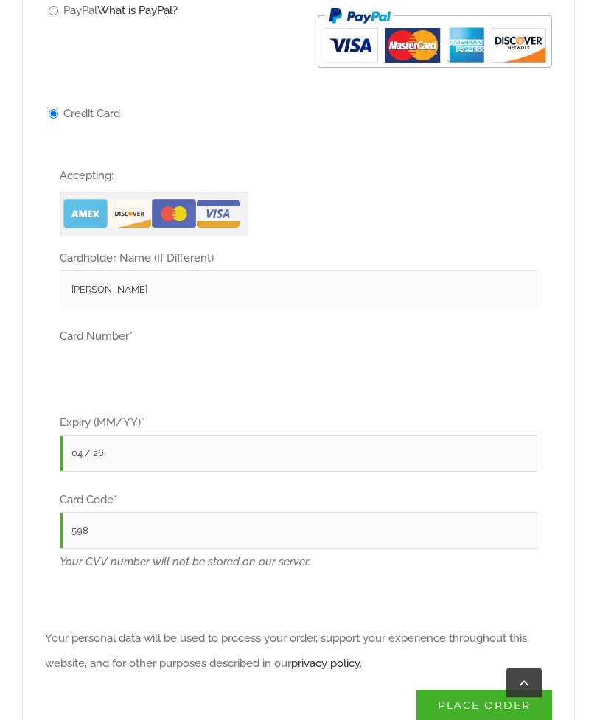
scroll to position [1093, 0]
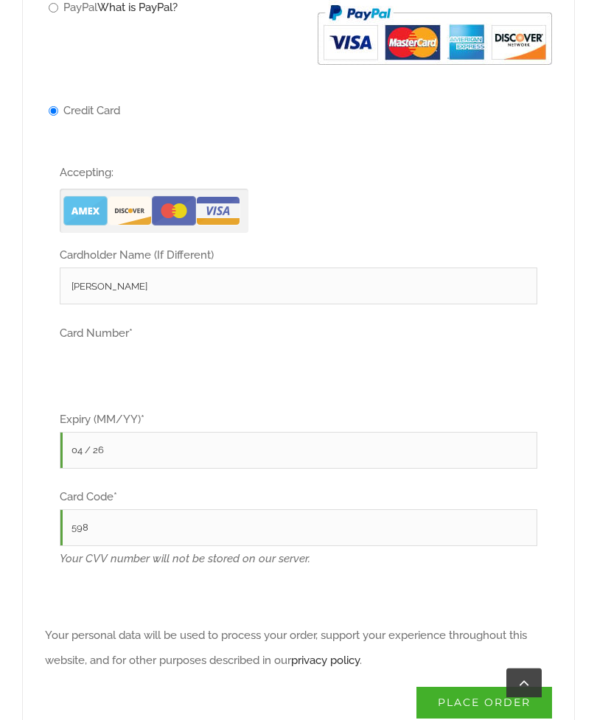
click at [203, 268] on input "[PERSON_NAME]" at bounding box center [298, 286] width 477 height 37
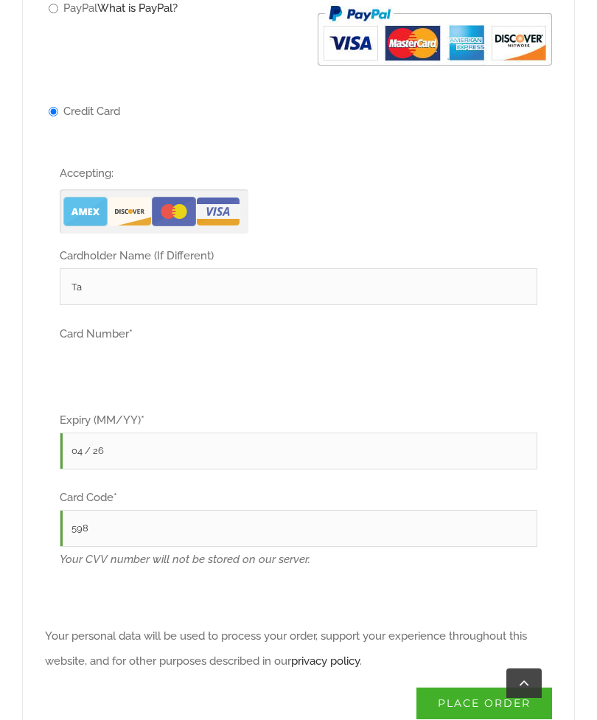
type input "T"
type input "[PERSON_NAME]"
click at [227, 432] on input "04 / 26" at bounding box center [298, 450] width 477 height 37
type input "0"
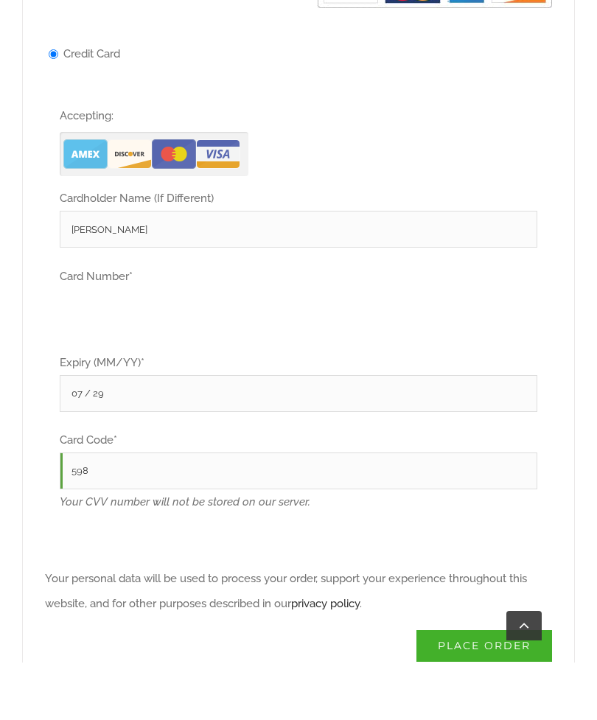
type input "07 / 29"
click at [211, 510] on input "598" at bounding box center [298, 528] width 477 height 37
type input "5"
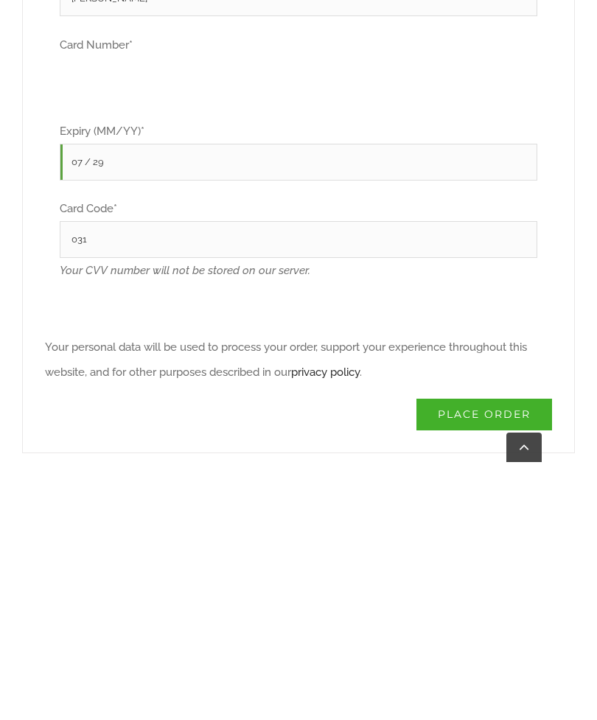
scroll to position [1167, 0]
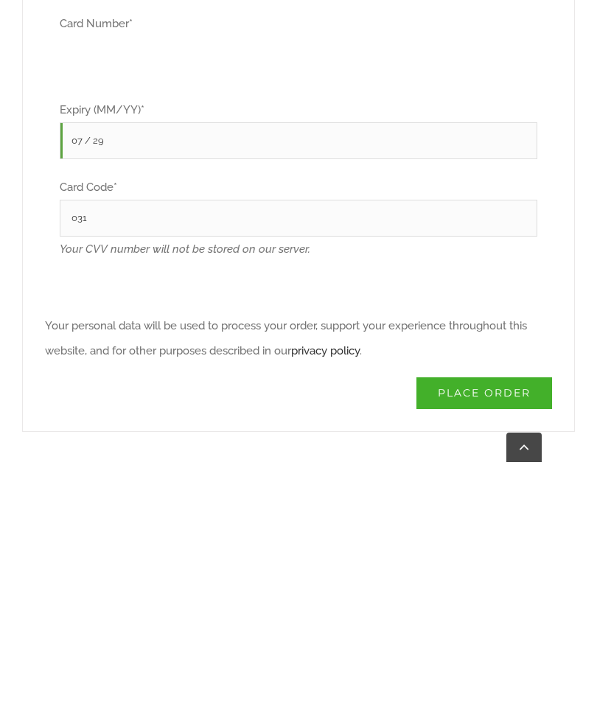
type input "031"
click at [487, 520] on button "Place order" at bounding box center [484, 629] width 136 height 32
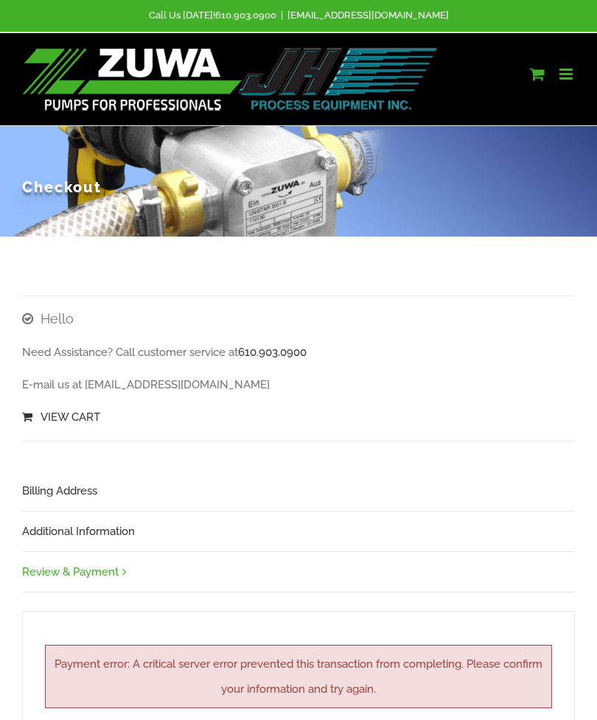
scroll to position [0, 0]
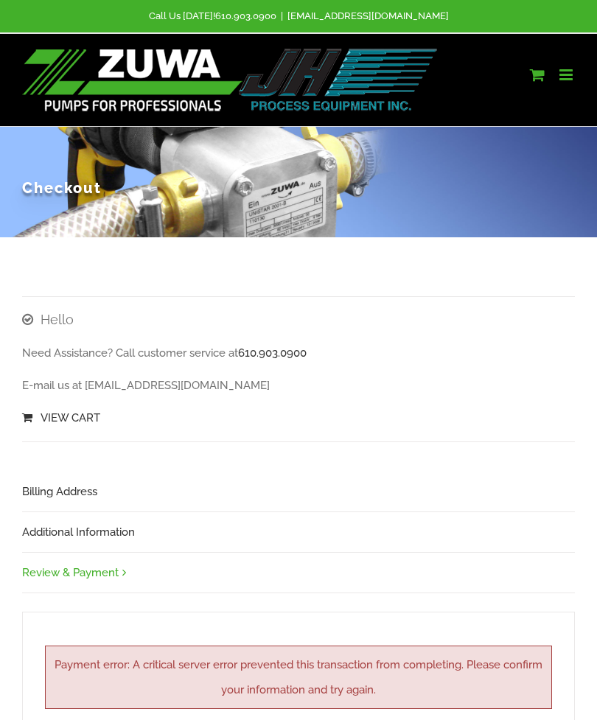
click at [589, 73] on div at bounding box center [298, 80] width 597 height 93
click at [80, 520] on link "Review & Payment" at bounding box center [298, 572] width 552 height 41
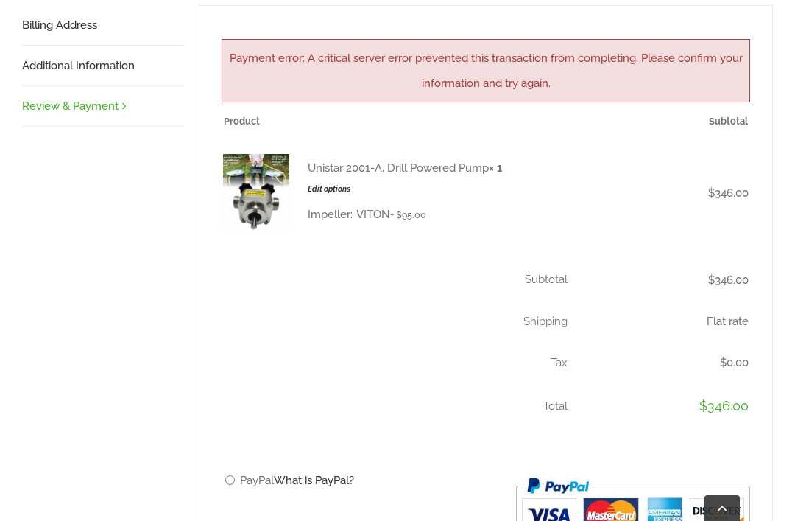
scroll to position [454, 0]
